Goal: Information Seeking & Learning: Learn about a topic

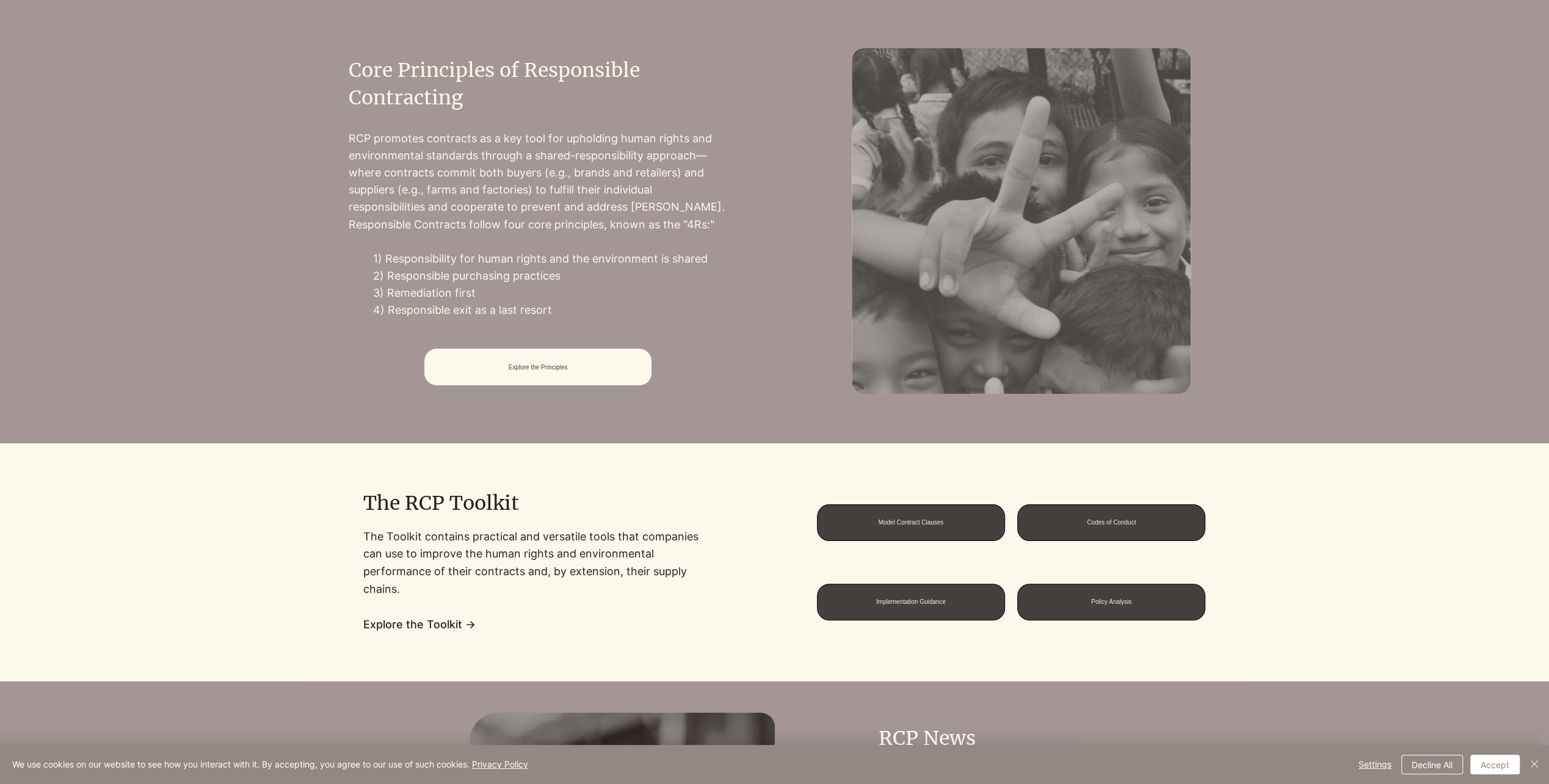
scroll to position [855, 0]
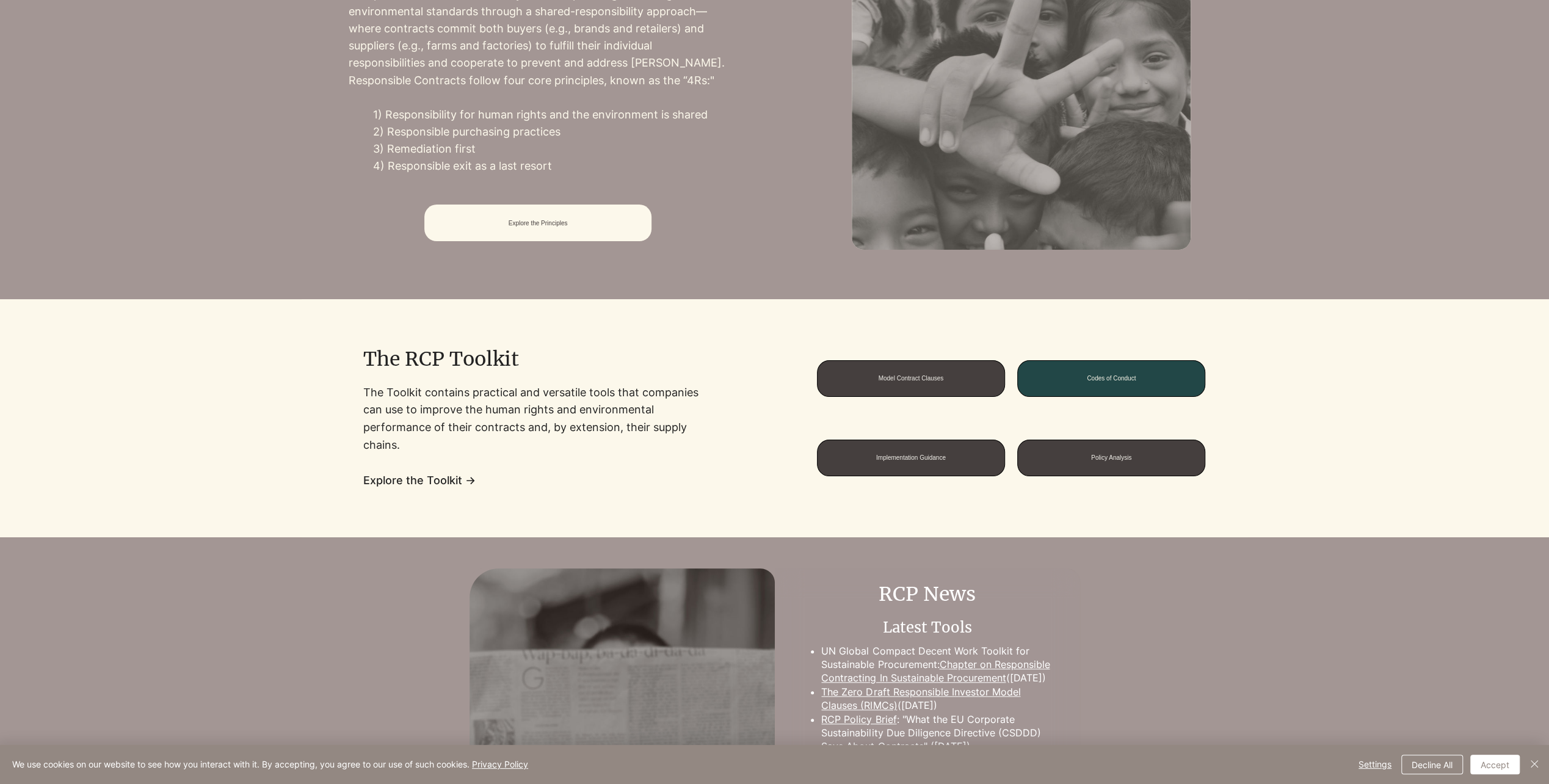
click at [1101, 367] on span "Codes of Conduct" at bounding box center [1111, 378] width 187 height 35
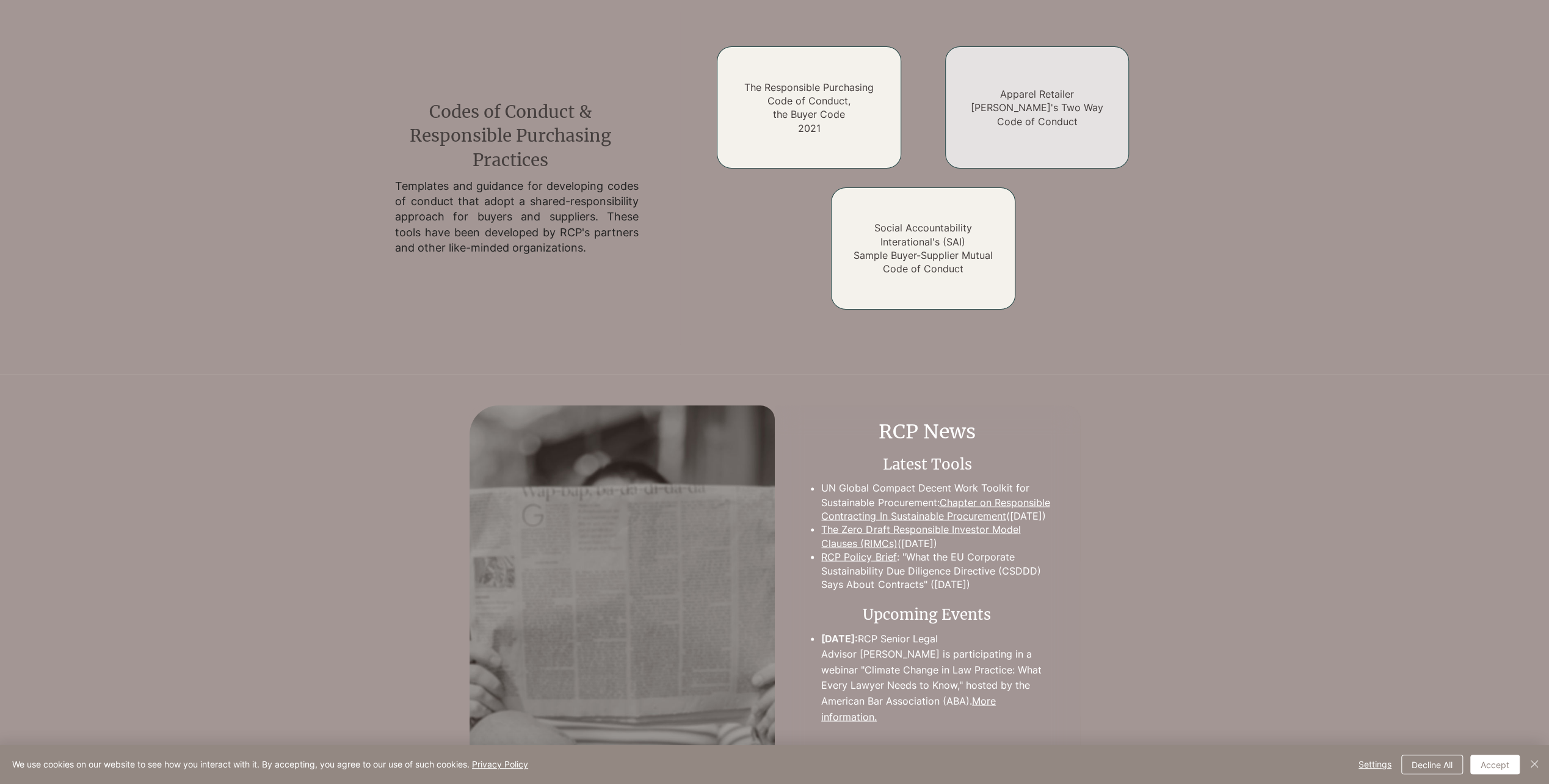
scroll to position [1740, 0]
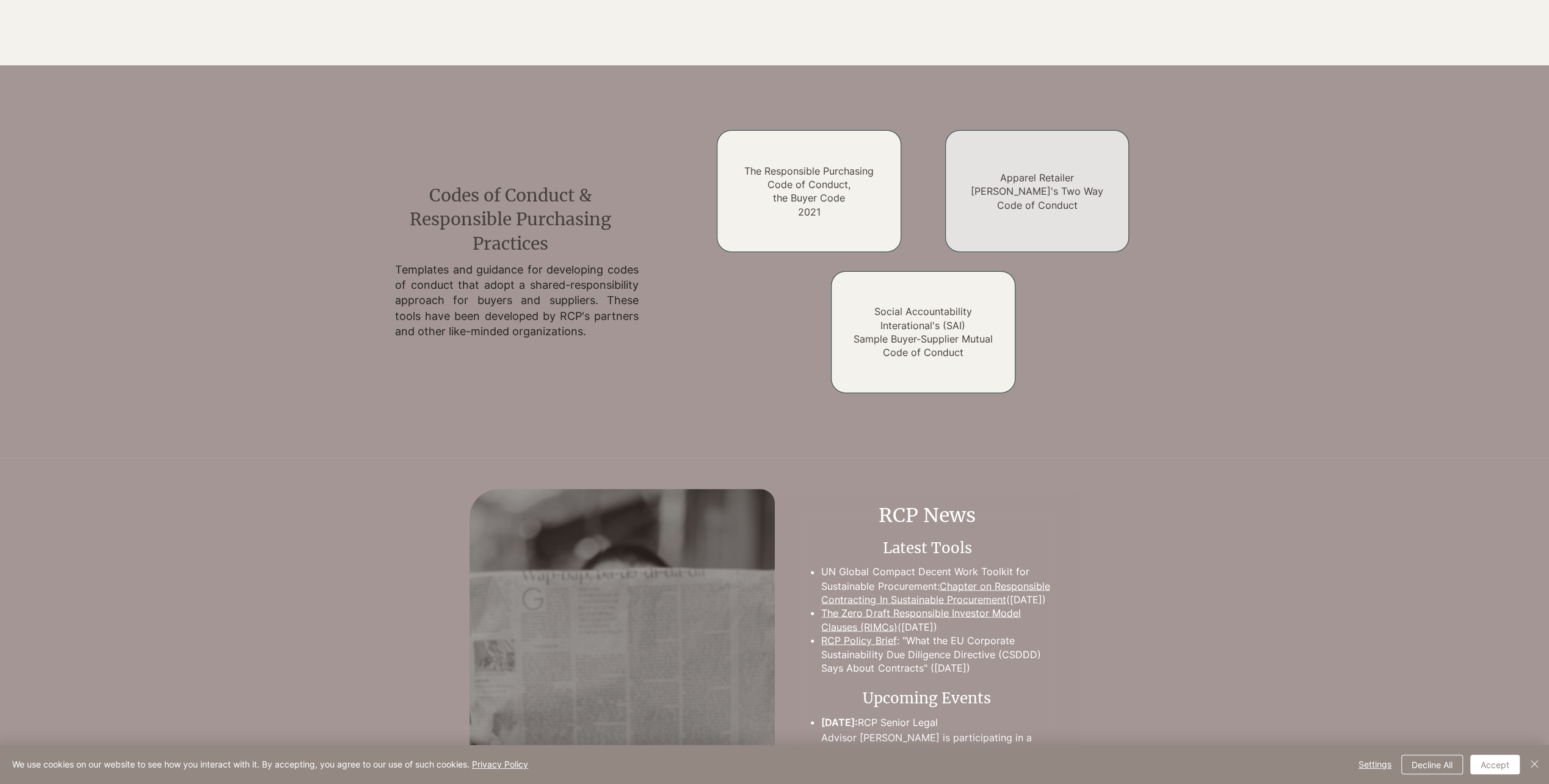
click at [1058, 184] on link "Apparel Retailer [PERSON_NAME]'s Two Way Code of Conduct" at bounding box center [1037, 191] width 133 height 40
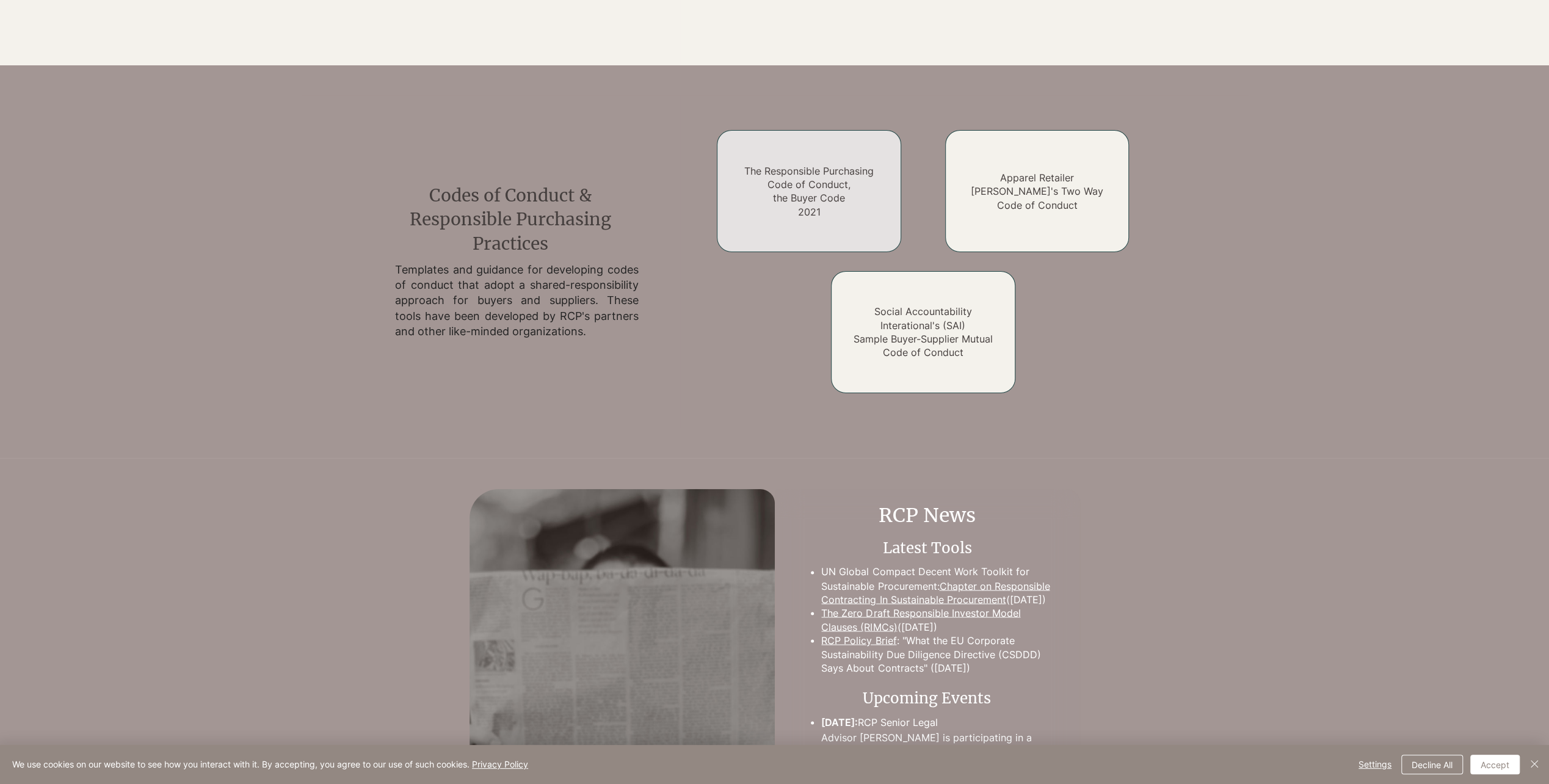
click at [844, 206] on h2 "The Responsible Purchasing Code of Conduct, the Buyer Code 2021" at bounding box center [808, 191] width 147 height 55
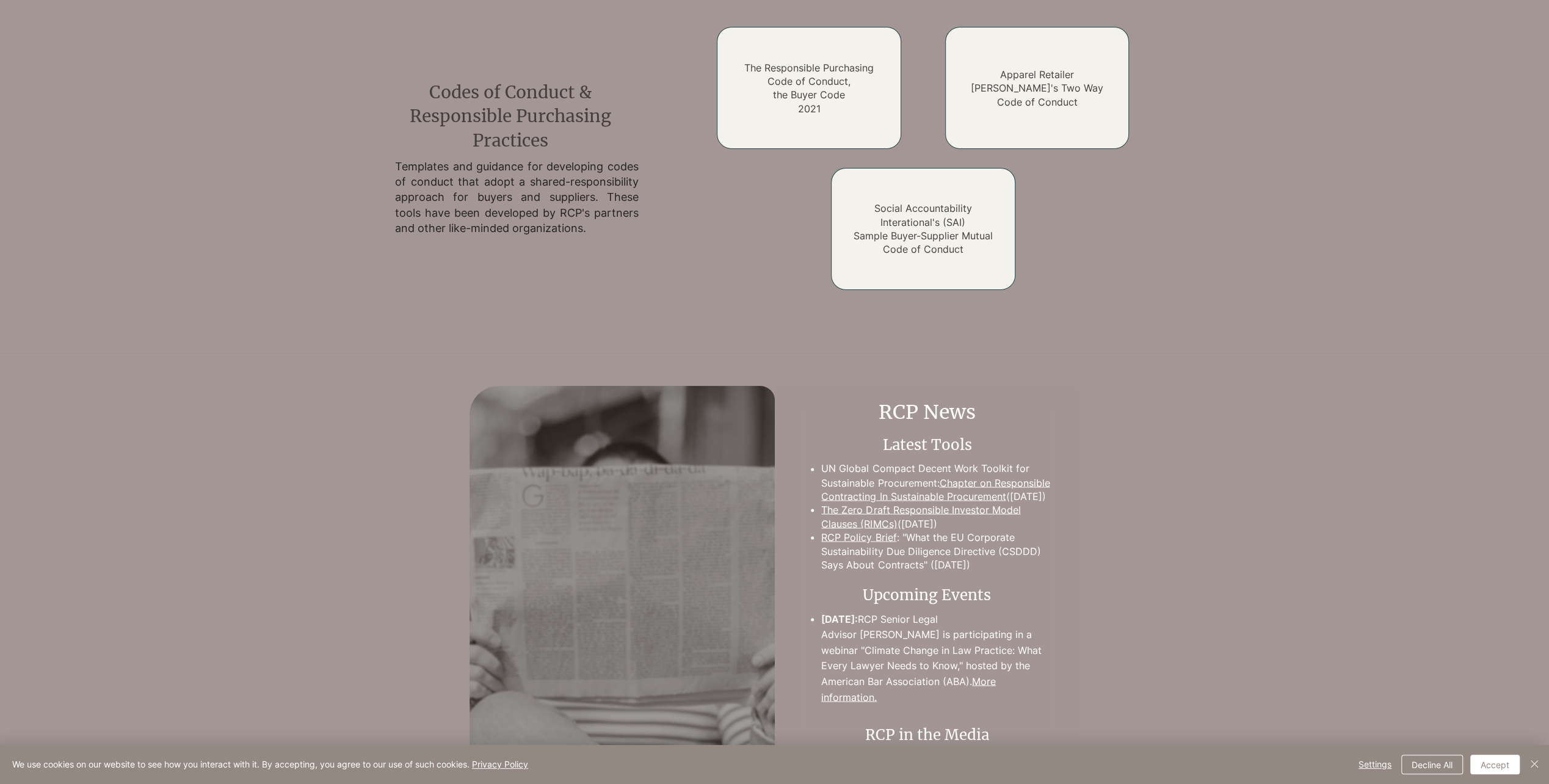
scroll to position [1862, 0]
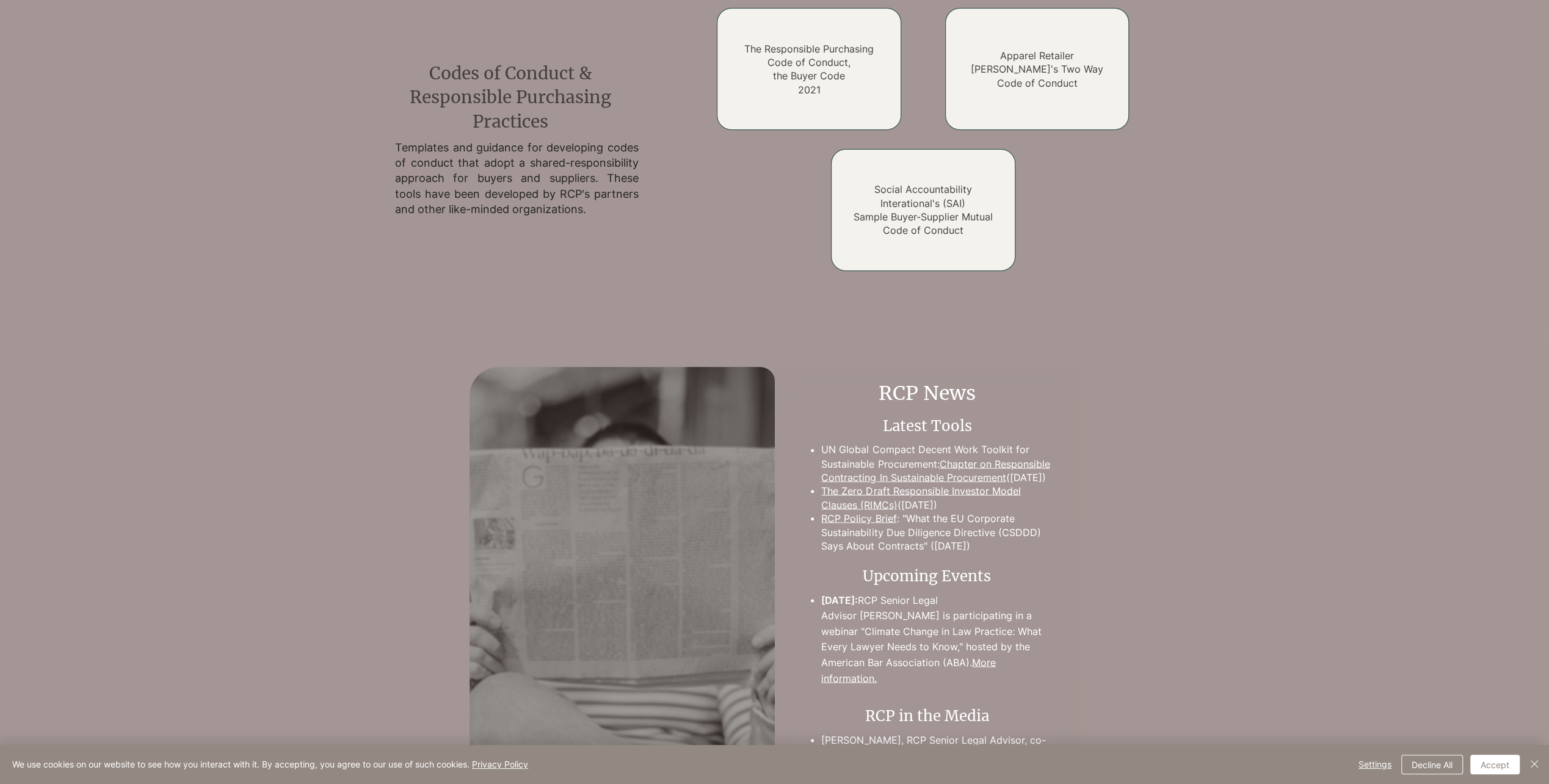
click at [871, 478] on link "Chapter on Responsible Contracting In Sustainable Procurement" at bounding box center [935, 470] width 228 height 25
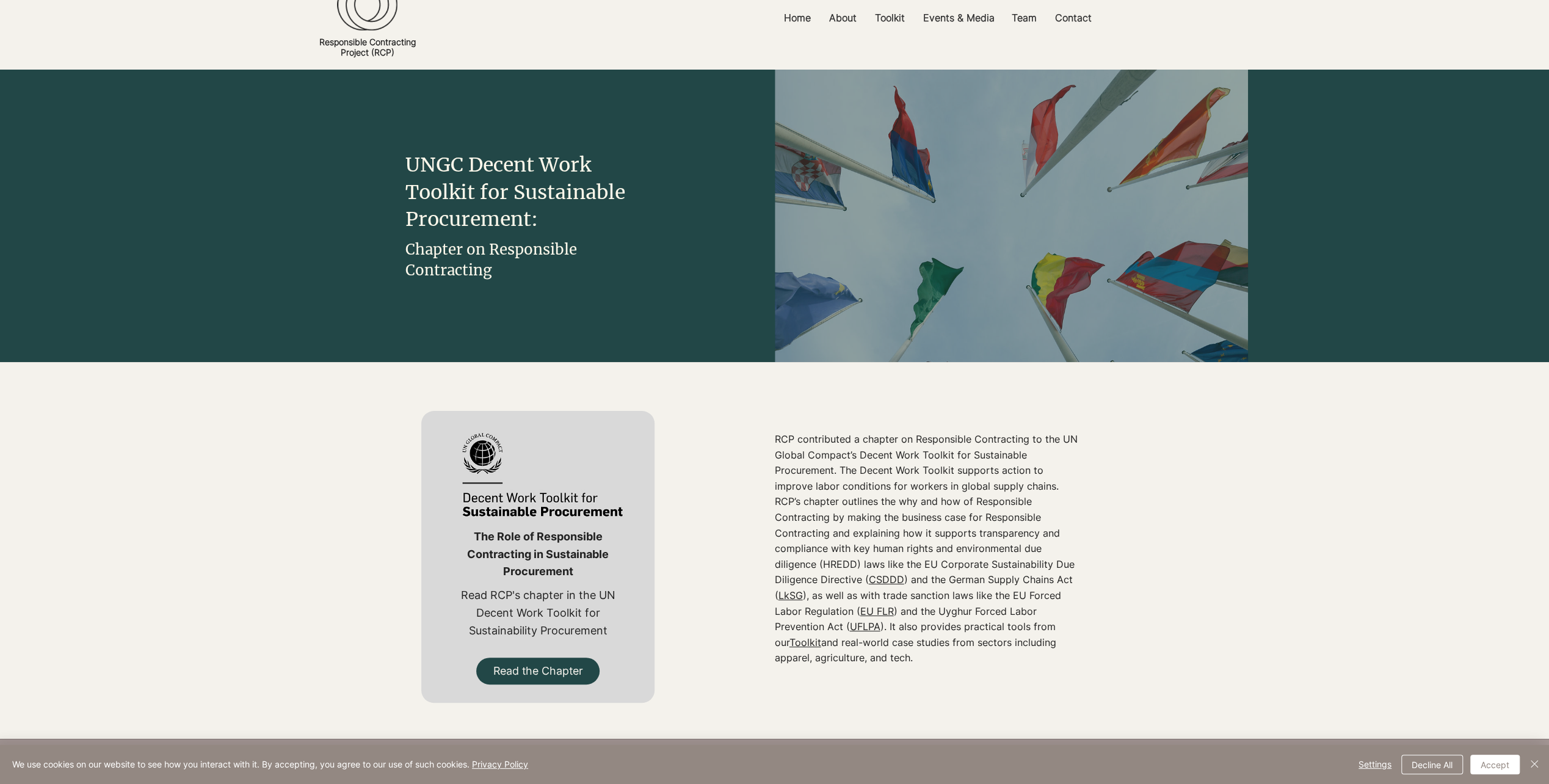
scroll to position [61, 0]
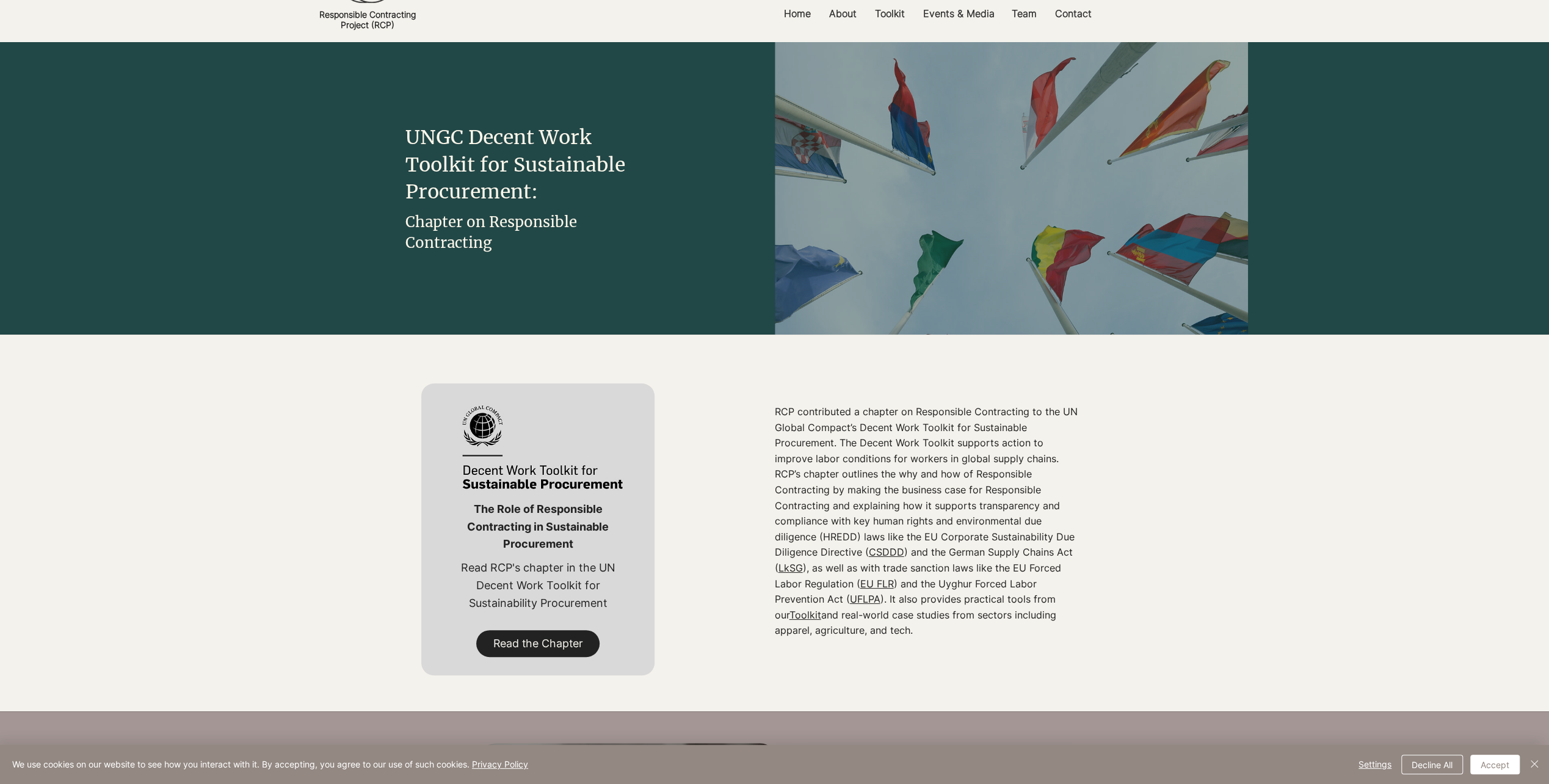
click at [573, 642] on span "Read the Chapter" at bounding box center [537, 643] width 90 height 15
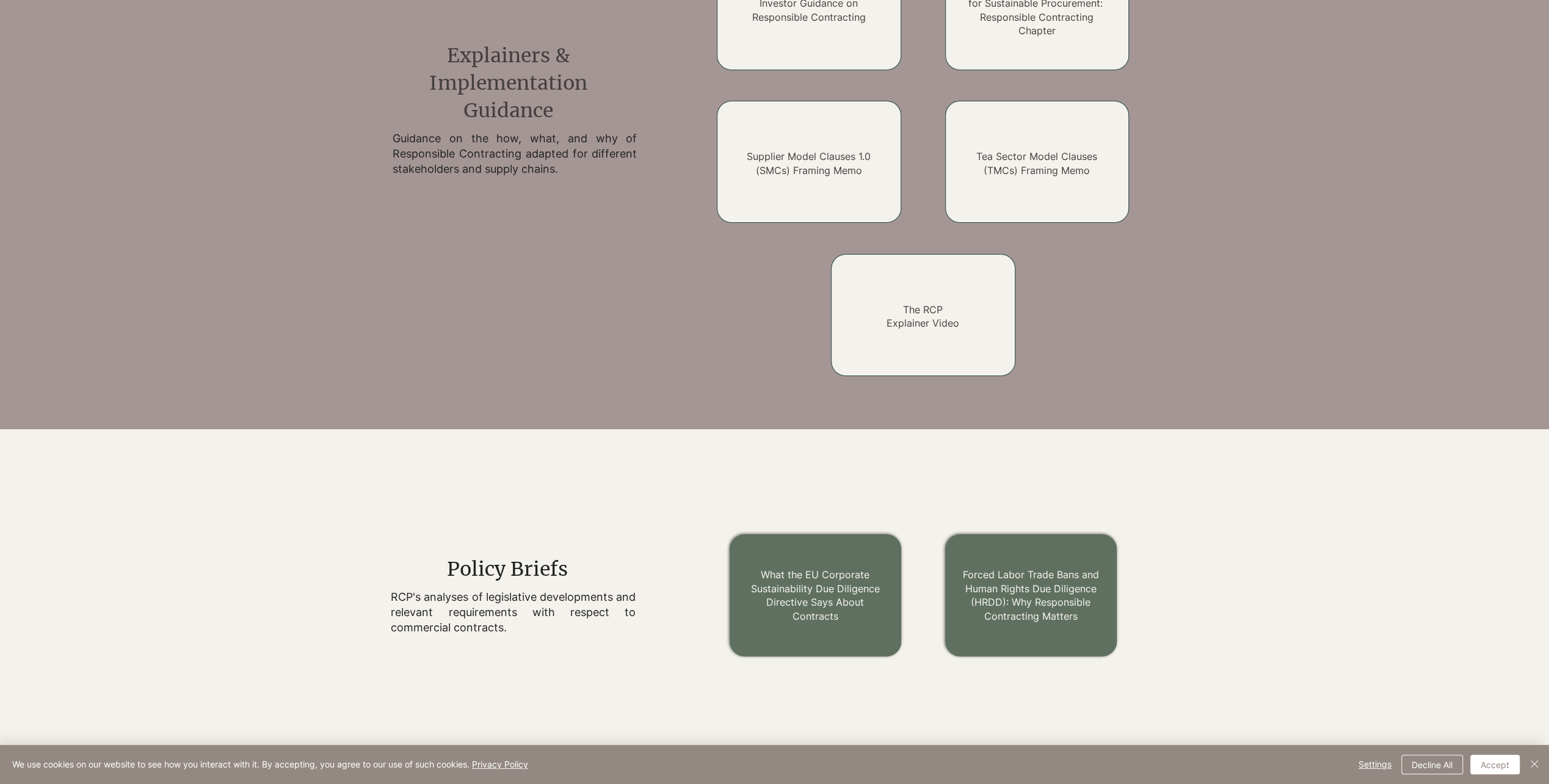
scroll to position [947, 0]
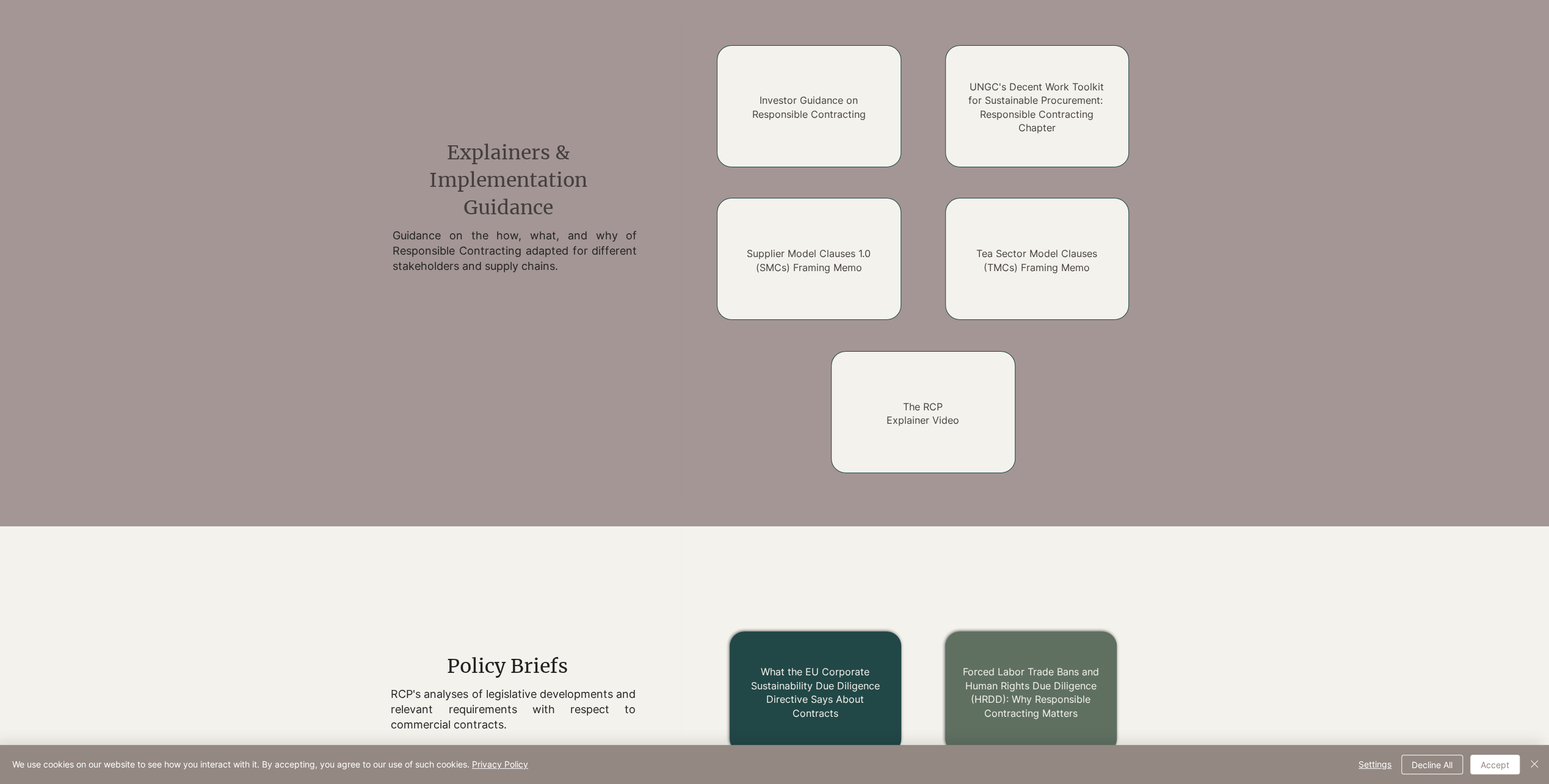
click at [859, 677] on h2 "What the EU Corporate Sustainability Due Diligence Directive Says About Contrac…" at bounding box center [816, 692] width 137 height 55
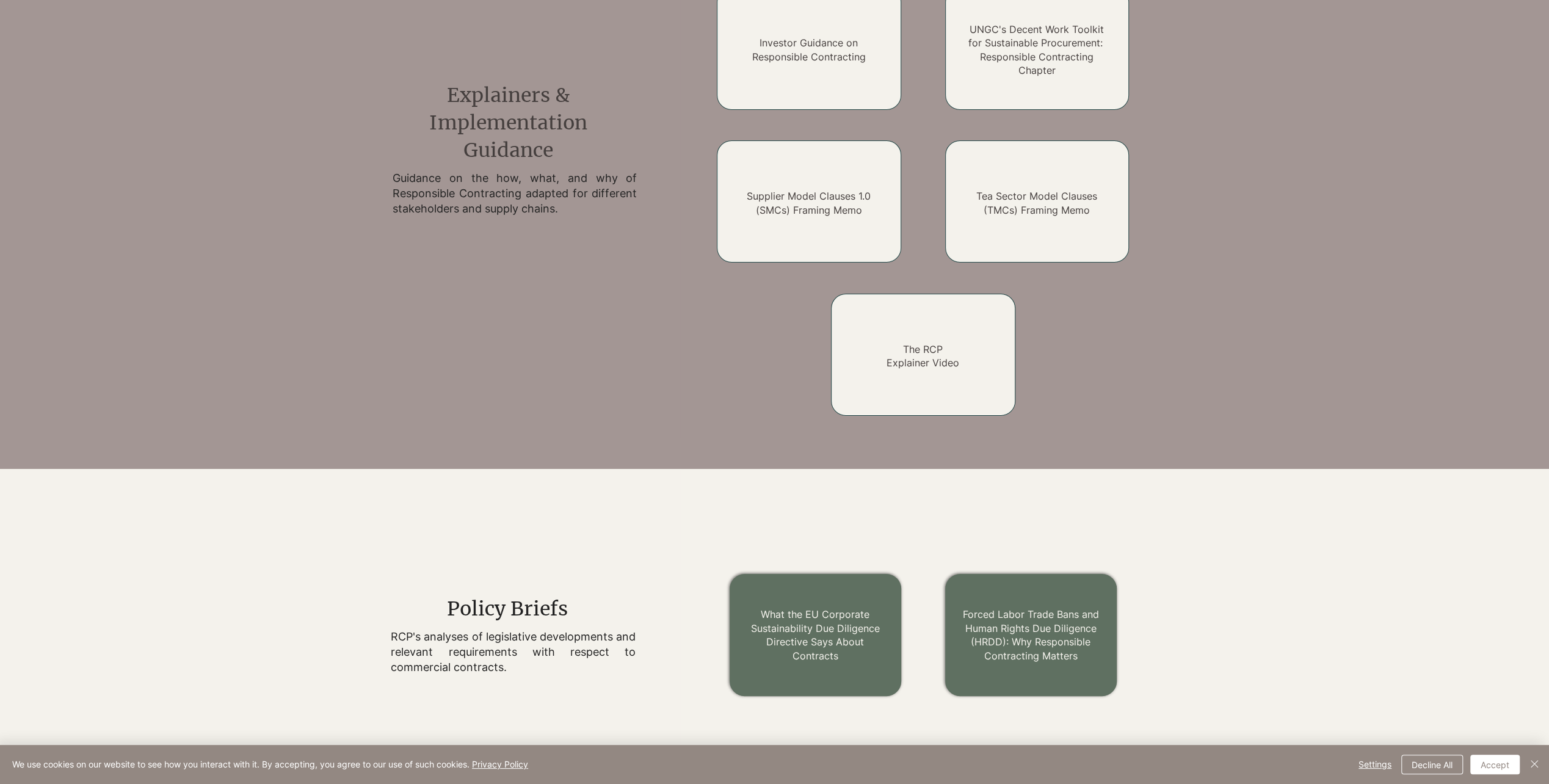
scroll to position [1069, 0]
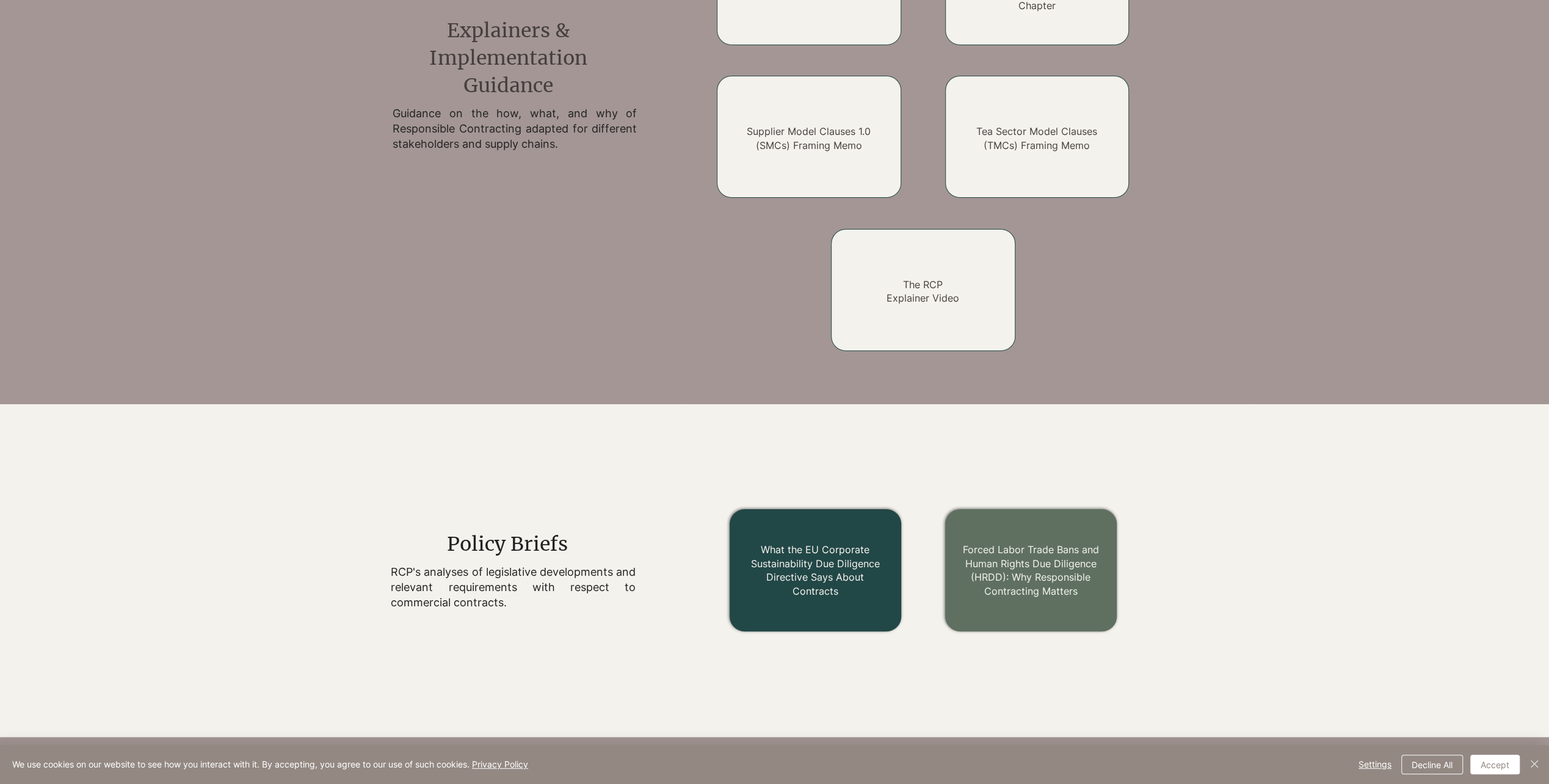
click at [805, 552] on link "What the EU Corporate Sustainability Due Diligence Directive Says About Contrac…" at bounding box center [815, 569] width 129 height 53
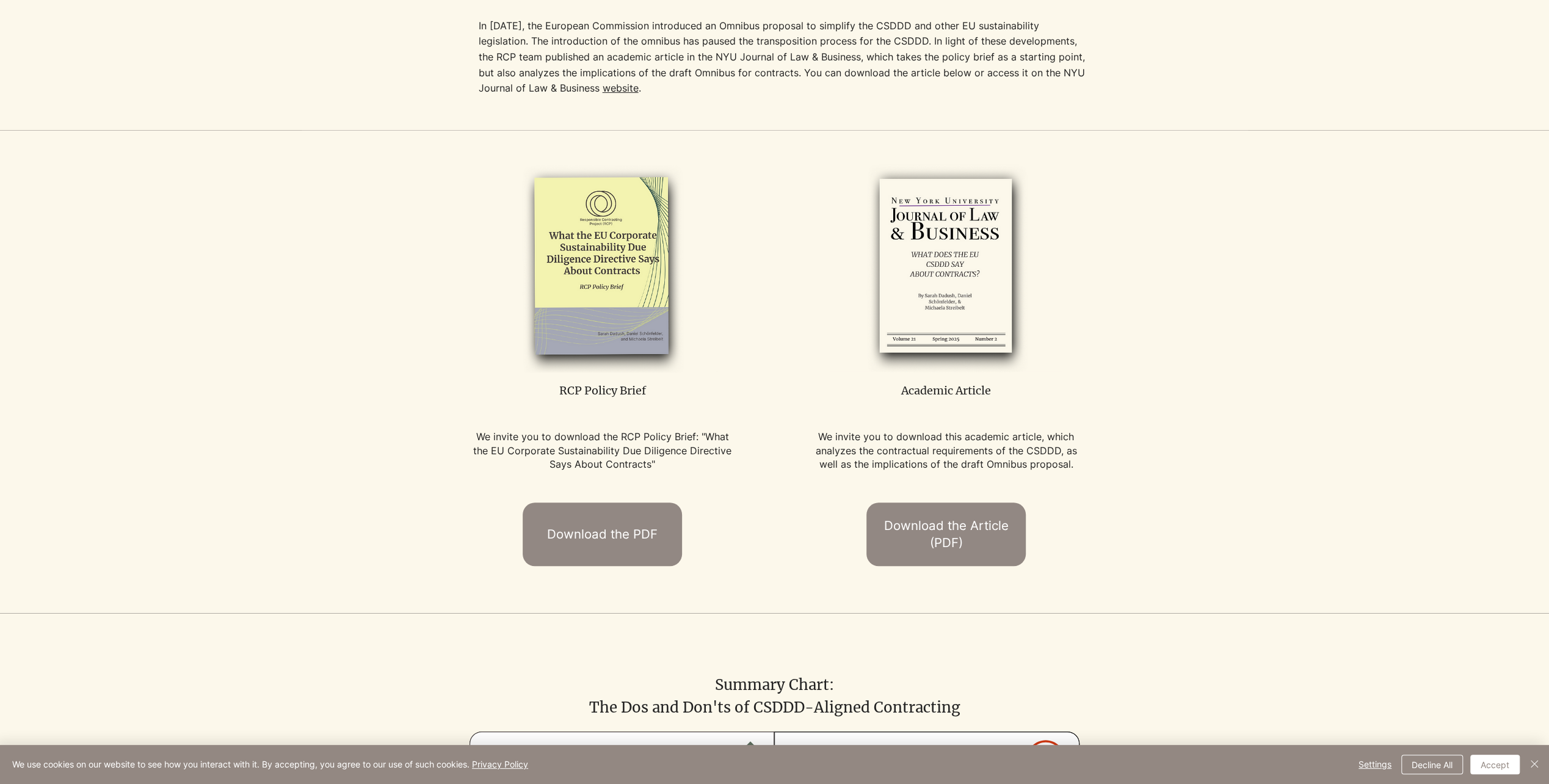
scroll to position [488, 0]
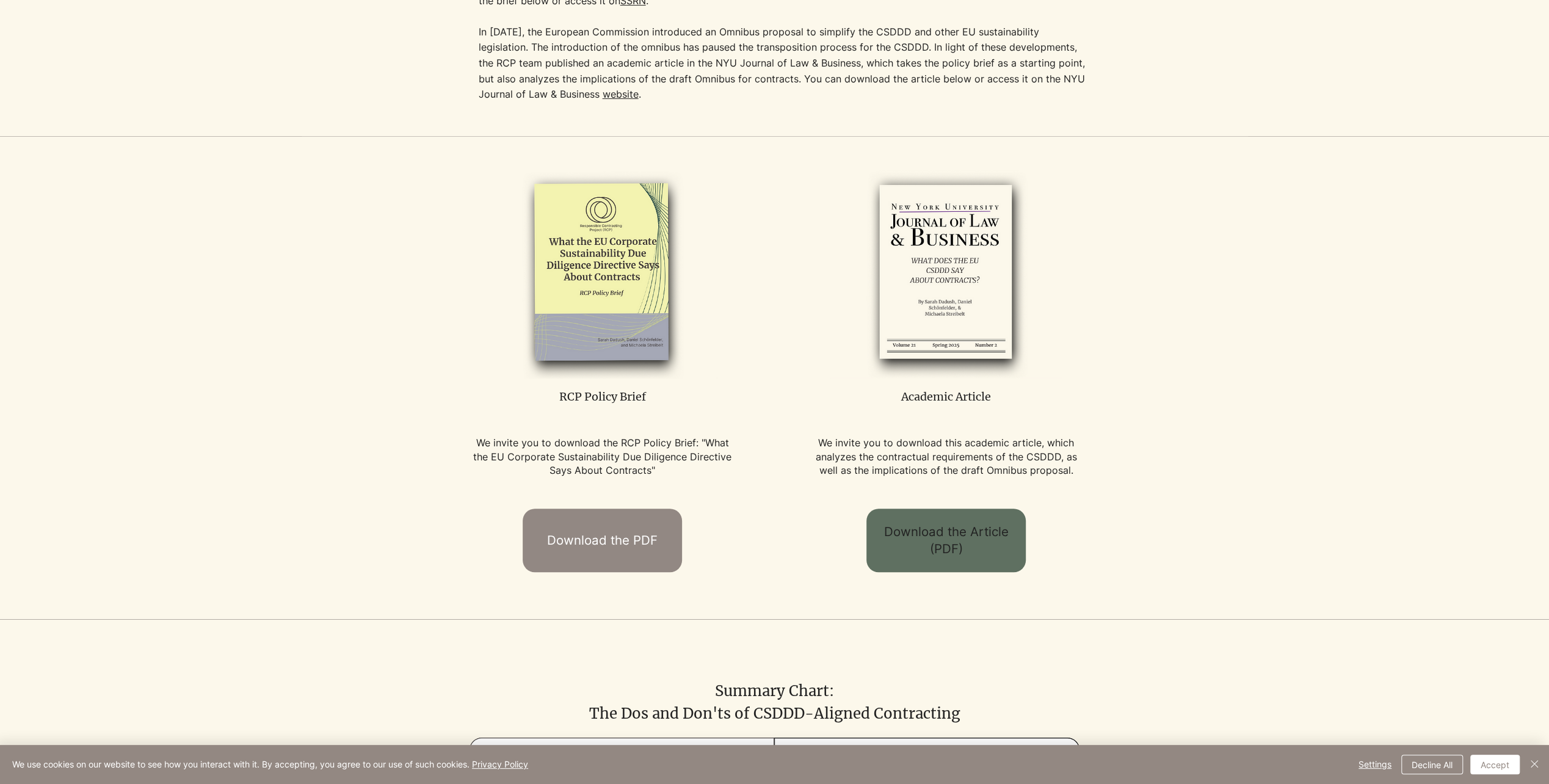
click at [963, 525] on span "Download the Article (PDF)" at bounding box center [946, 540] width 137 height 35
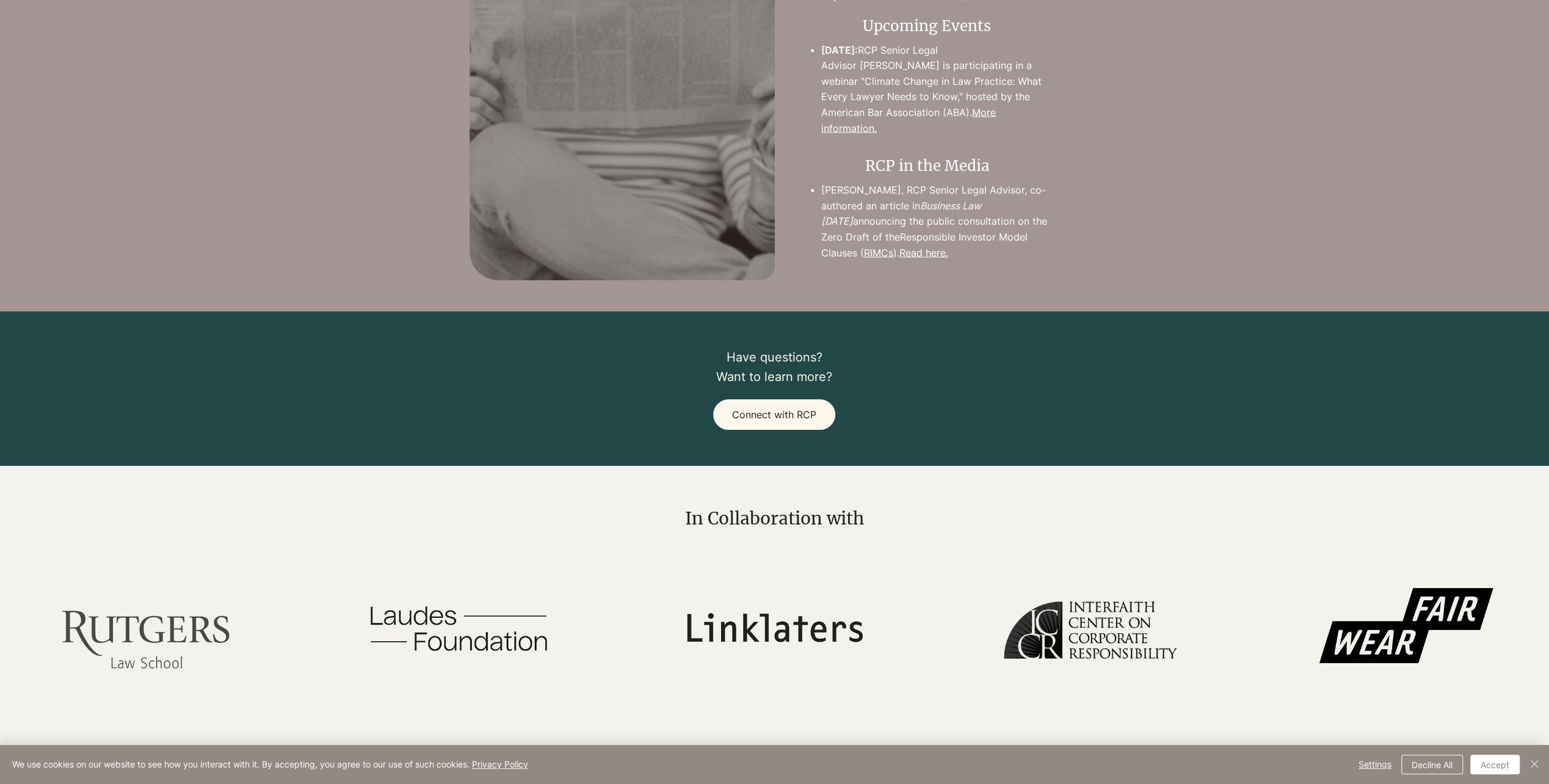
scroll to position [2167, 0]
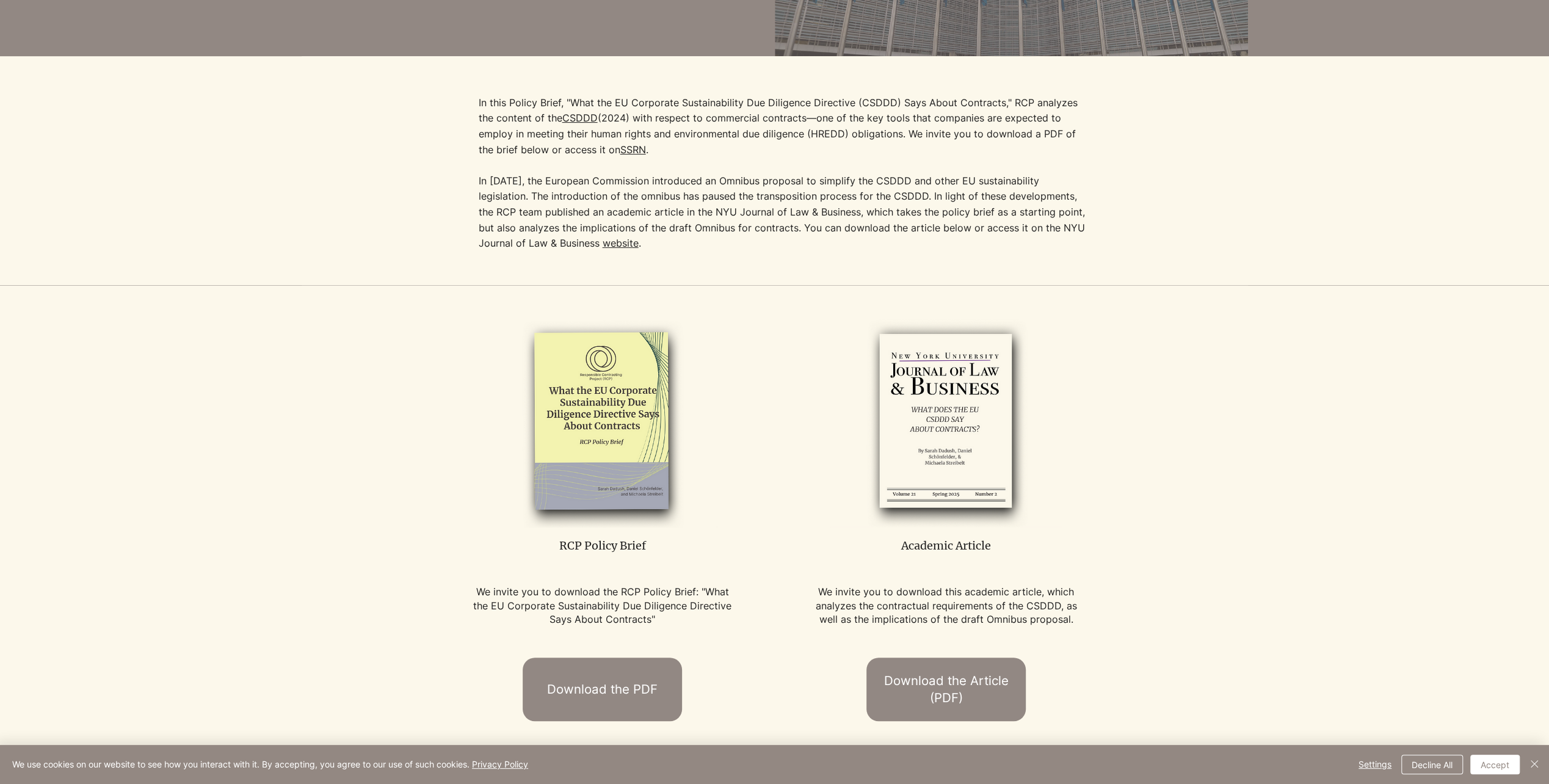
scroll to position [549, 0]
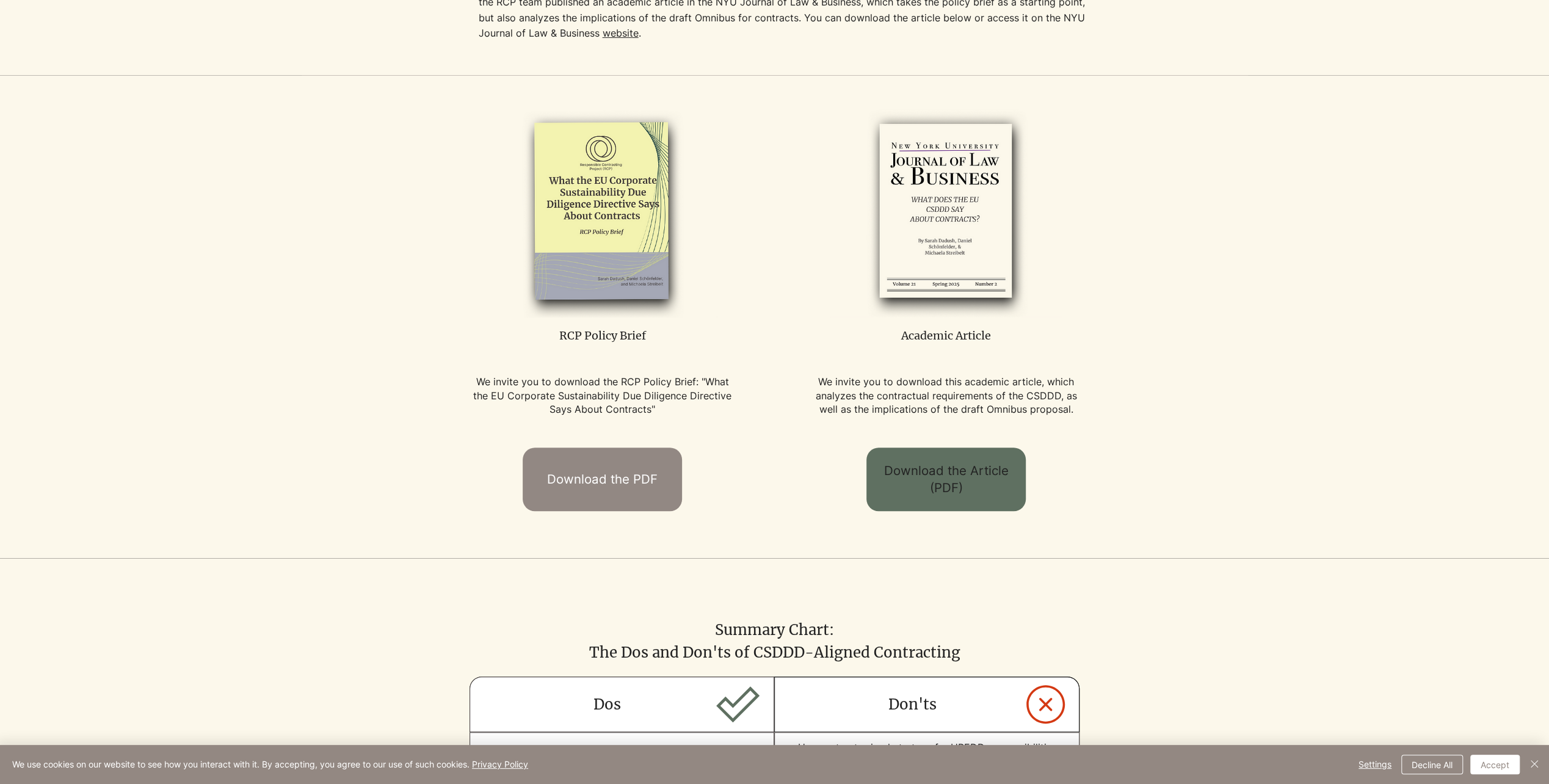
click at [943, 474] on span "Download the Article (PDF)" at bounding box center [946, 479] width 137 height 35
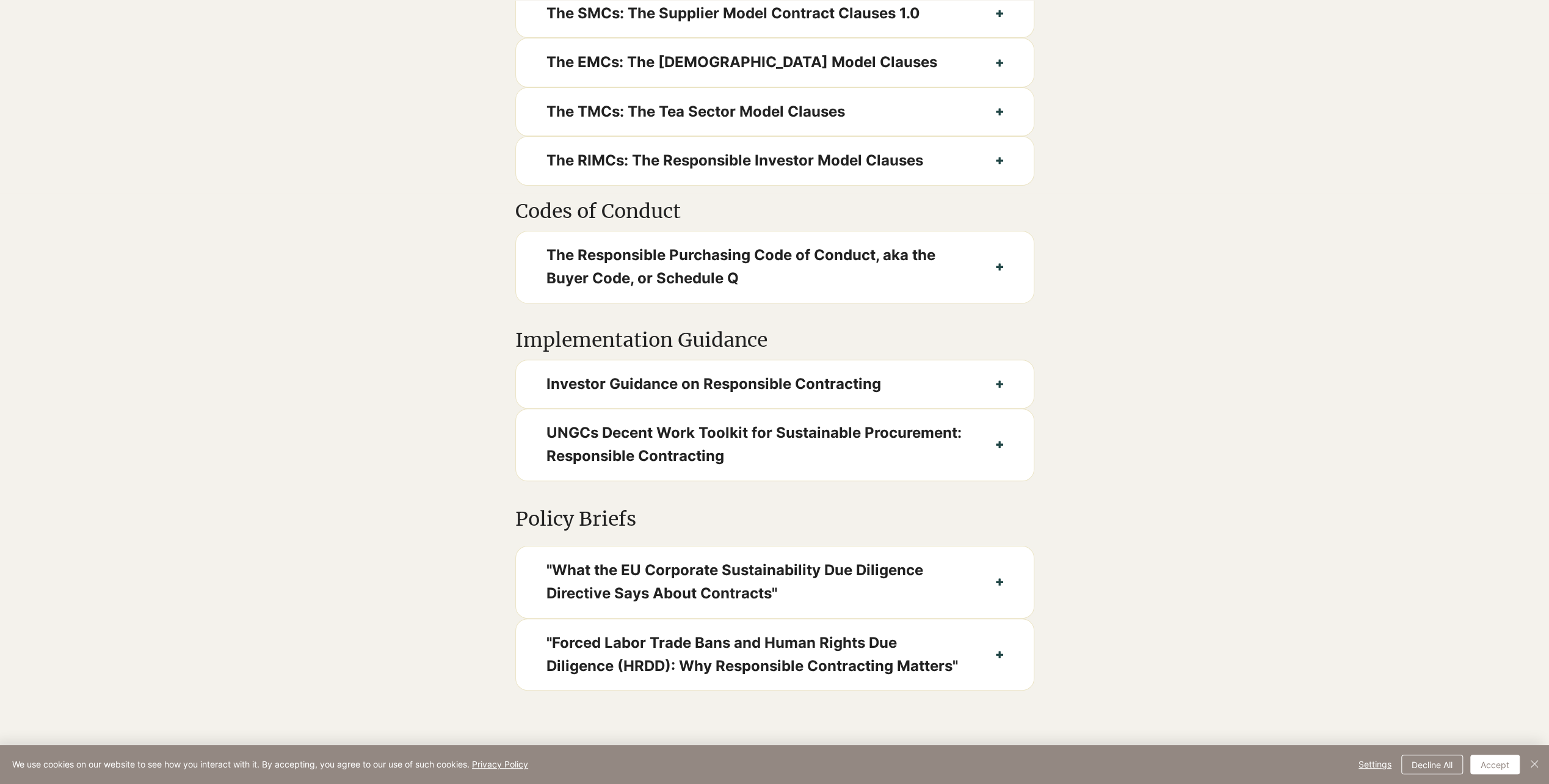
scroll to position [915, 0]
